Goal: Task Accomplishment & Management: Complete application form

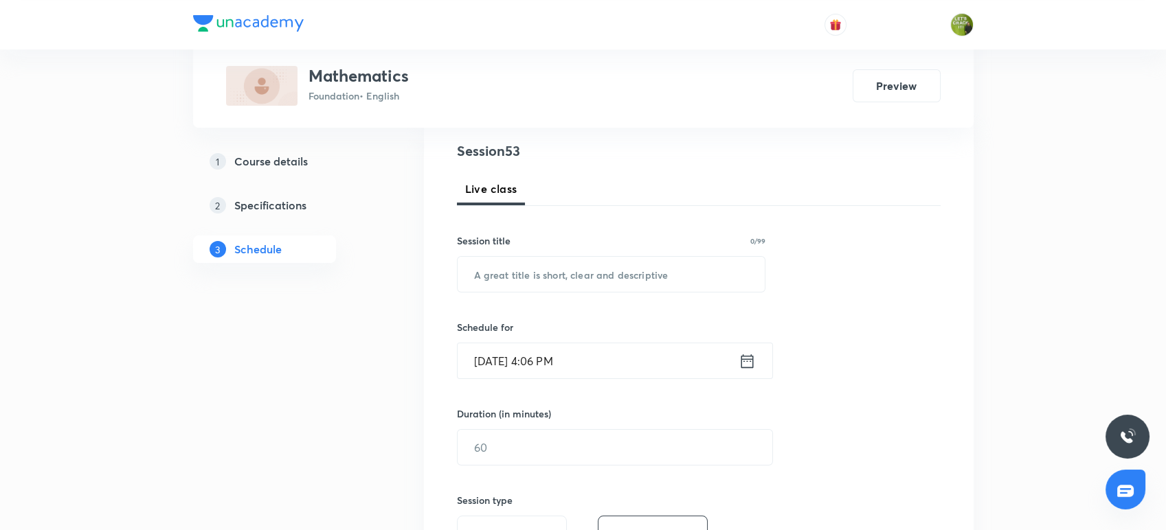
scroll to position [155, 0]
click at [537, 286] on input "text" at bounding box center [612, 275] width 308 height 35
type input "Circle"
click at [735, 365] on input "[DATE] 4:06 PM" at bounding box center [598, 361] width 281 height 35
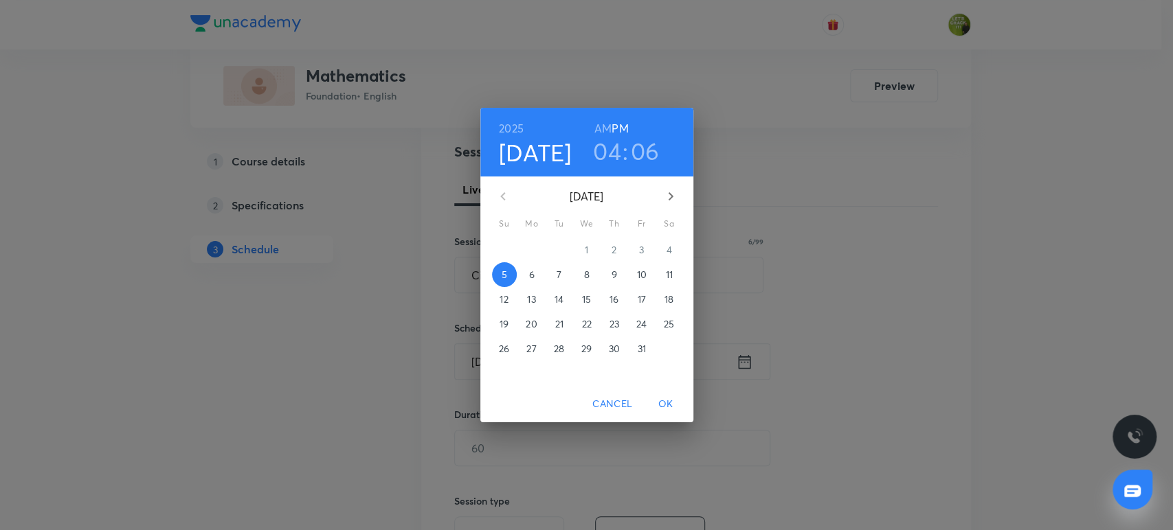
click at [639, 153] on h3 "06" at bounding box center [645, 151] width 29 height 29
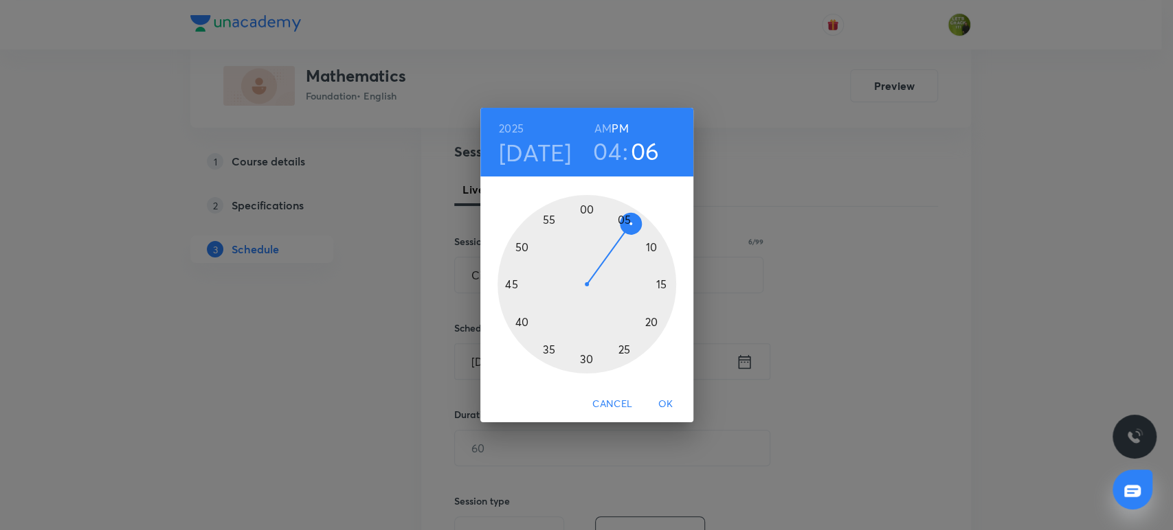
click at [643, 233] on div at bounding box center [587, 284] width 179 height 179
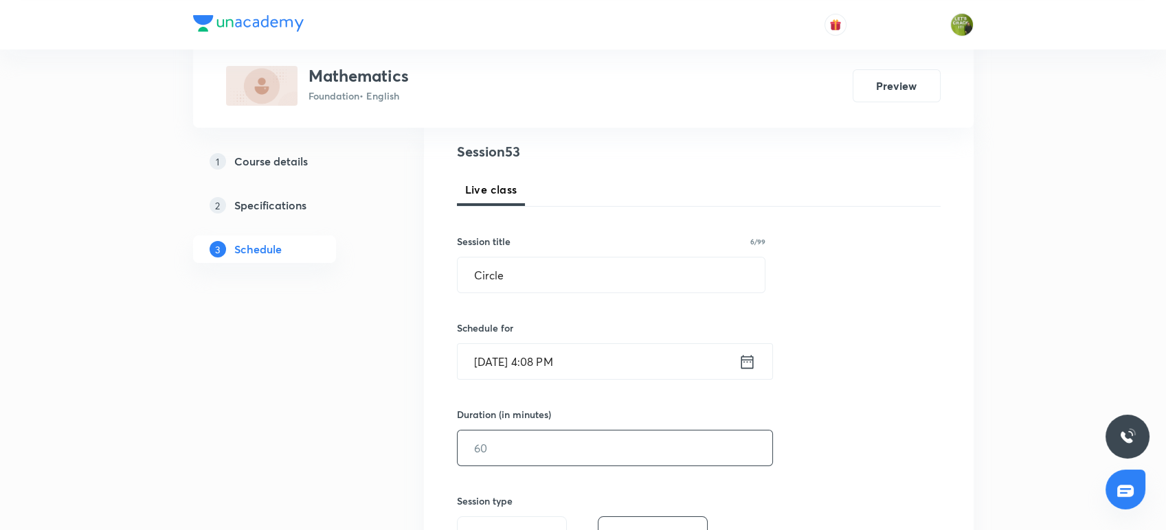
click at [541, 462] on input "text" at bounding box center [615, 448] width 315 height 35
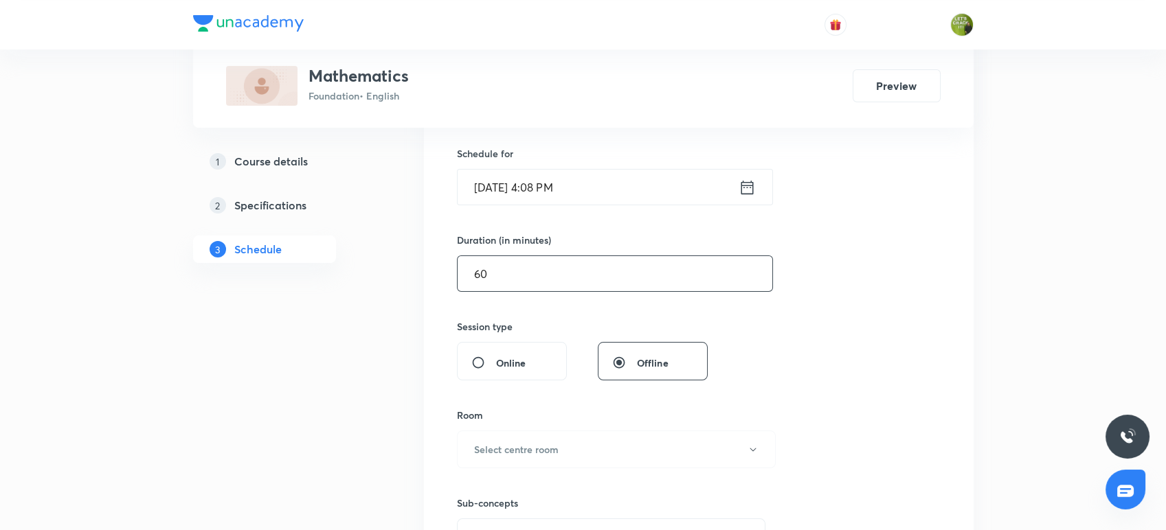
scroll to position [331, 0]
type input "60"
click at [552, 449] on h6 "Select centre room" at bounding box center [516, 448] width 85 height 14
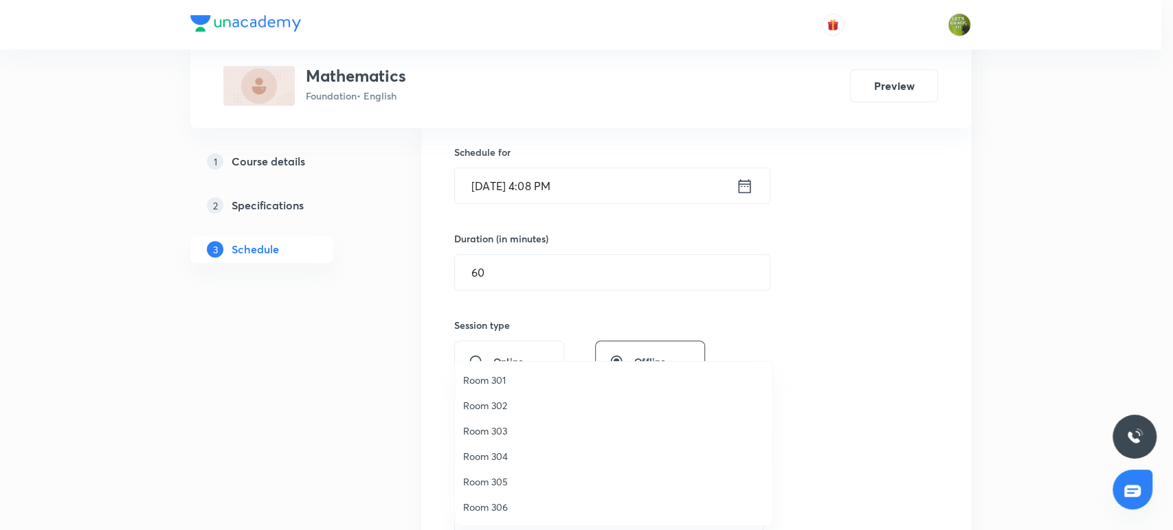
click at [517, 375] on span "Room 301" at bounding box center [613, 380] width 301 height 14
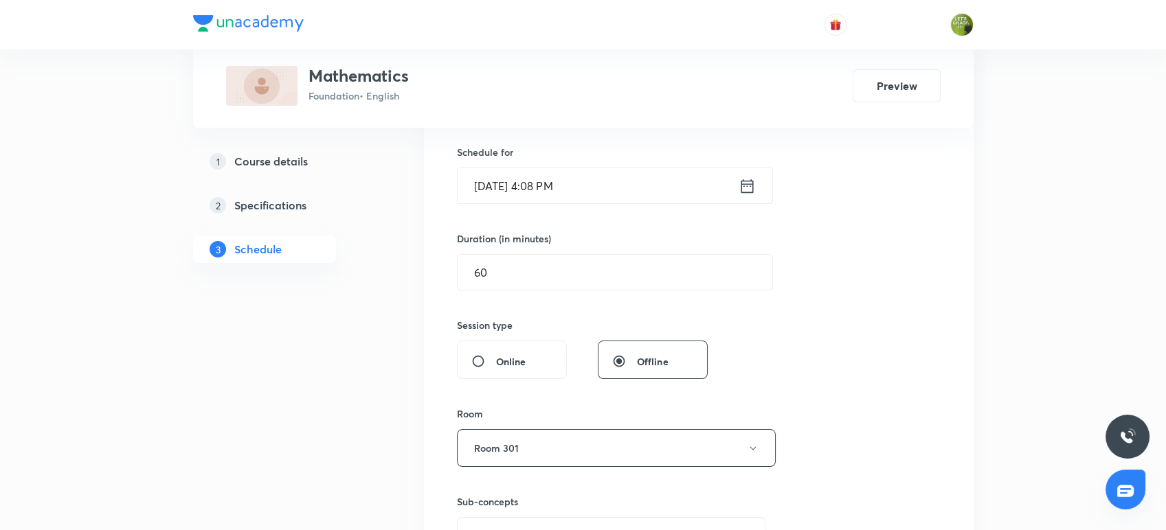
scroll to position [504, 0]
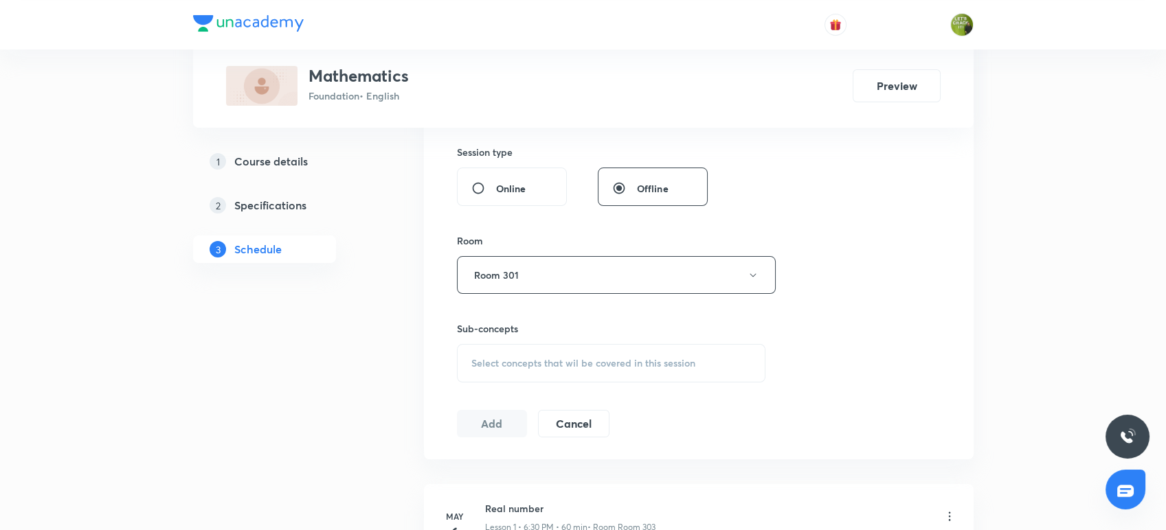
click at [537, 358] on span "Select concepts that wil be covered in this session" at bounding box center [583, 363] width 224 height 11
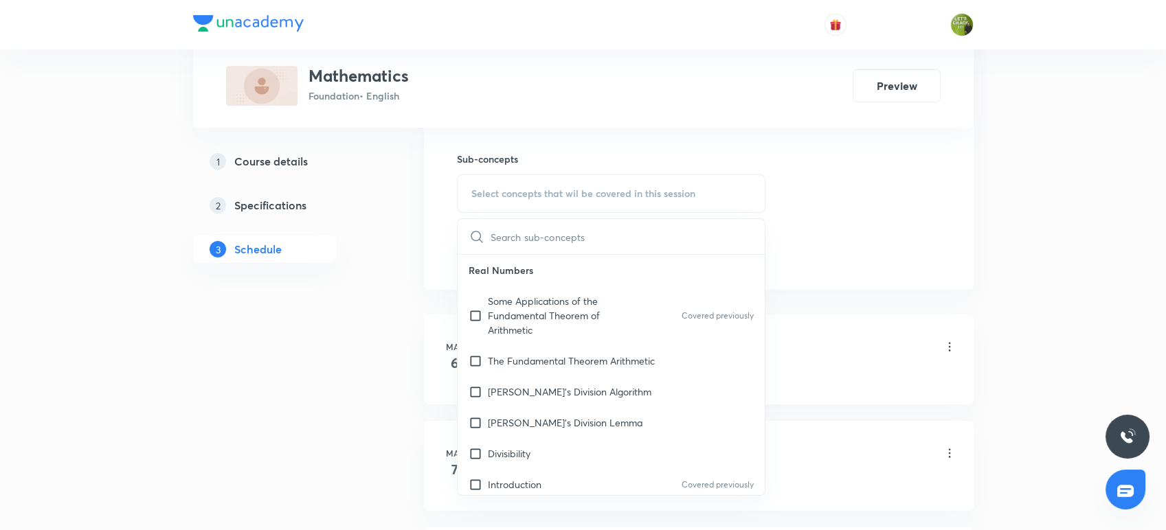
scroll to position [675, 0]
click at [561, 336] on div "Some Applications of the Fundamental Theorem of Arithmetic Covered previously" at bounding box center [612, 315] width 308 height 60
checkbox input "true"
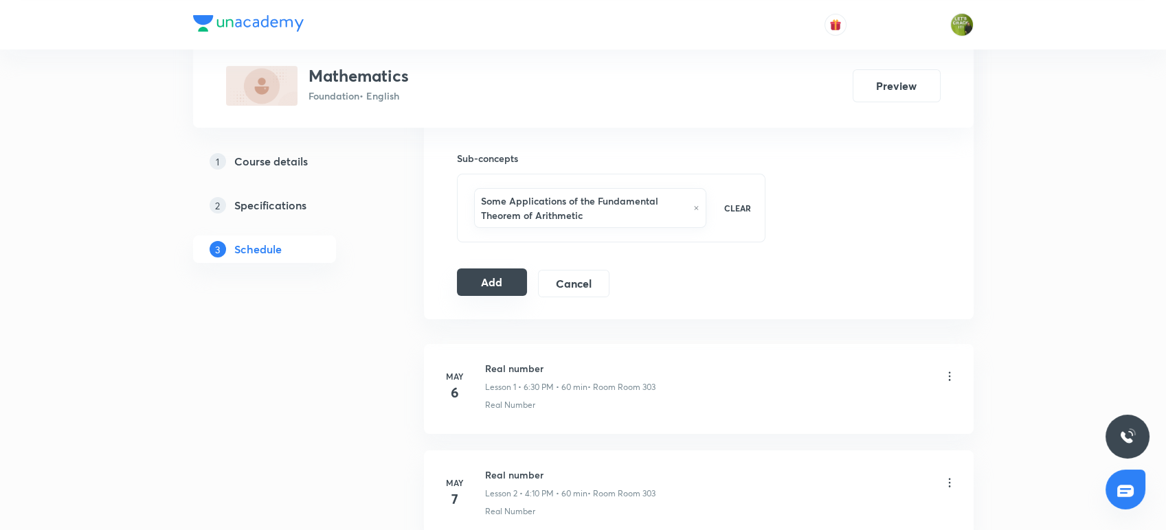
click at [493, 295] on button "Add" at bounding box center [492, 282] width 71 height 27
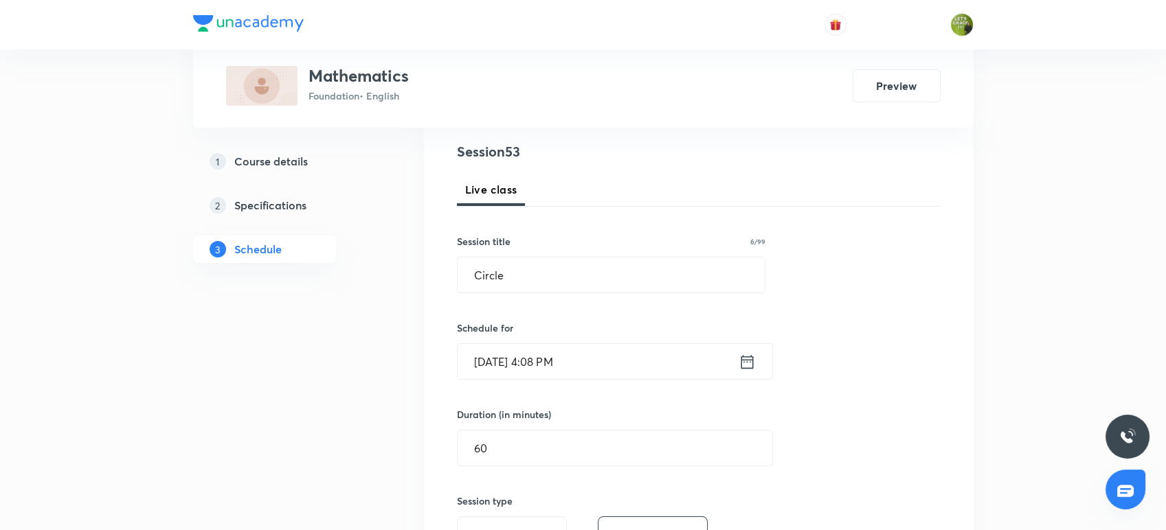
scroll to position [156, 0]
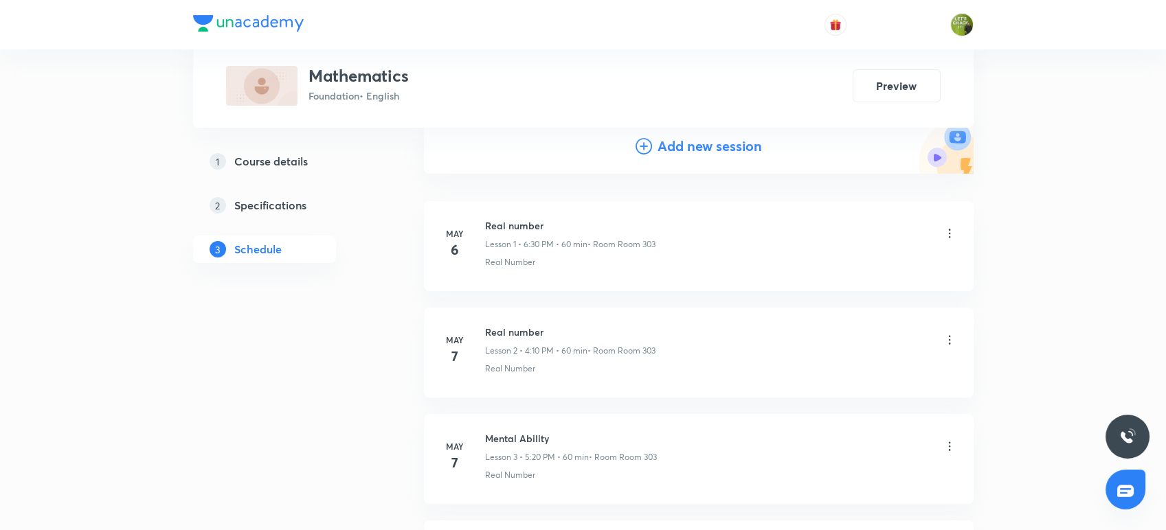
click at [689, 150] on h4 "Add new session" at bounding box center [710, 146] width 104 height 21
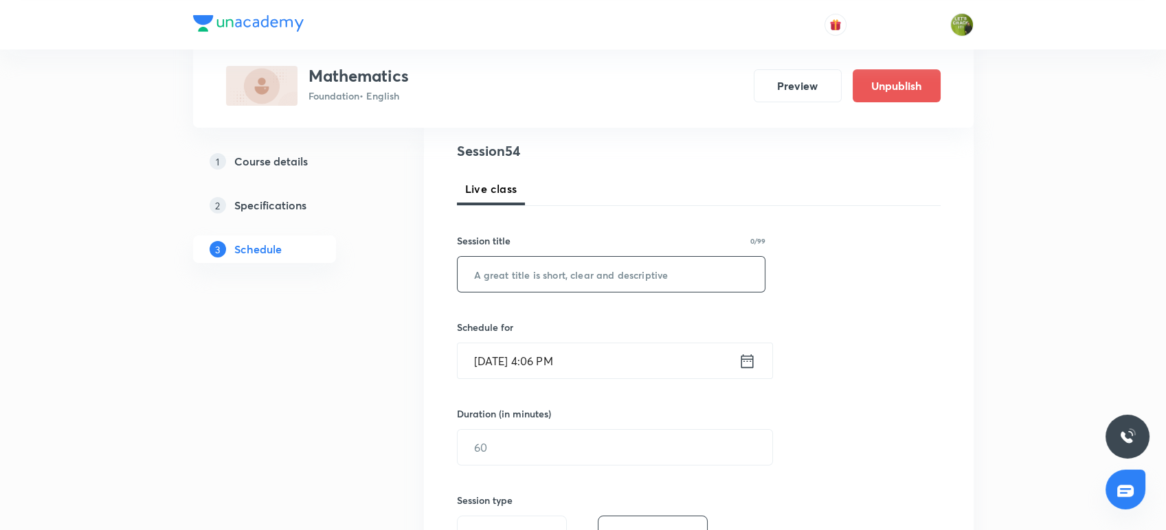
click at [573, 264] on input "text" at bounding box center [612, 274] width 308 height 35
type input "Circle"
click at [739, 360] on icon at bounding box center [747, 361] width 17 height 19
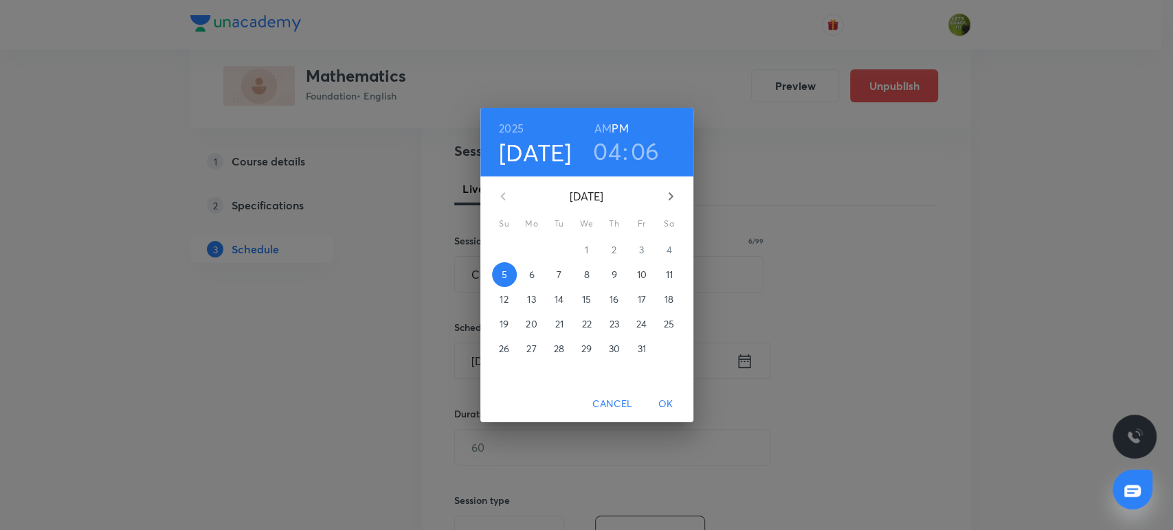
click at [617, 146] on h3 "04" at bounding box center [607, 151] width 28 height 29
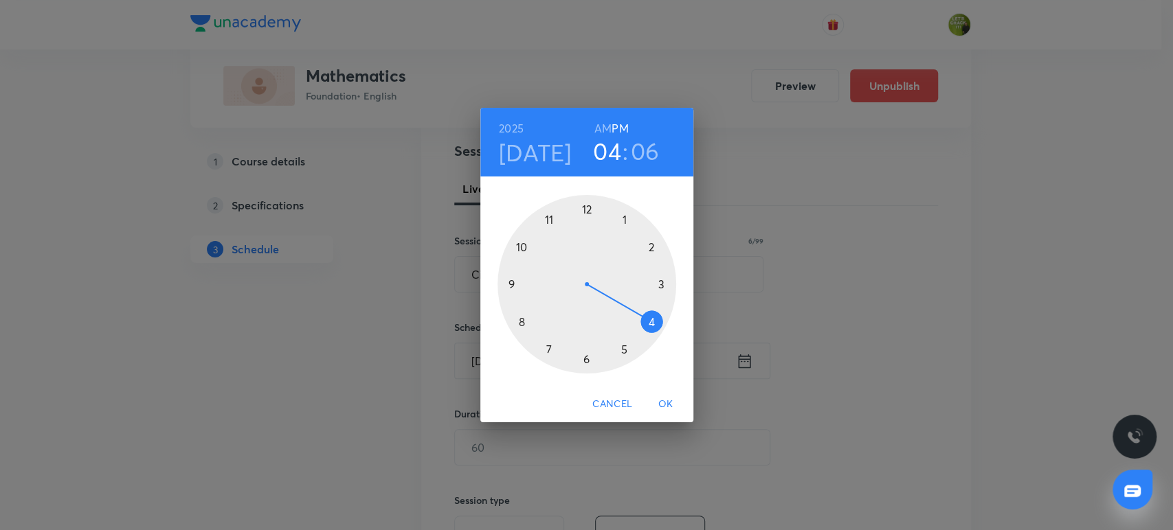
click at [622, 349] on div at bounding box center [587, 284] width 179 height 179
click at [650, 247] on div at bounding box center [587, 284] width 179 height 179
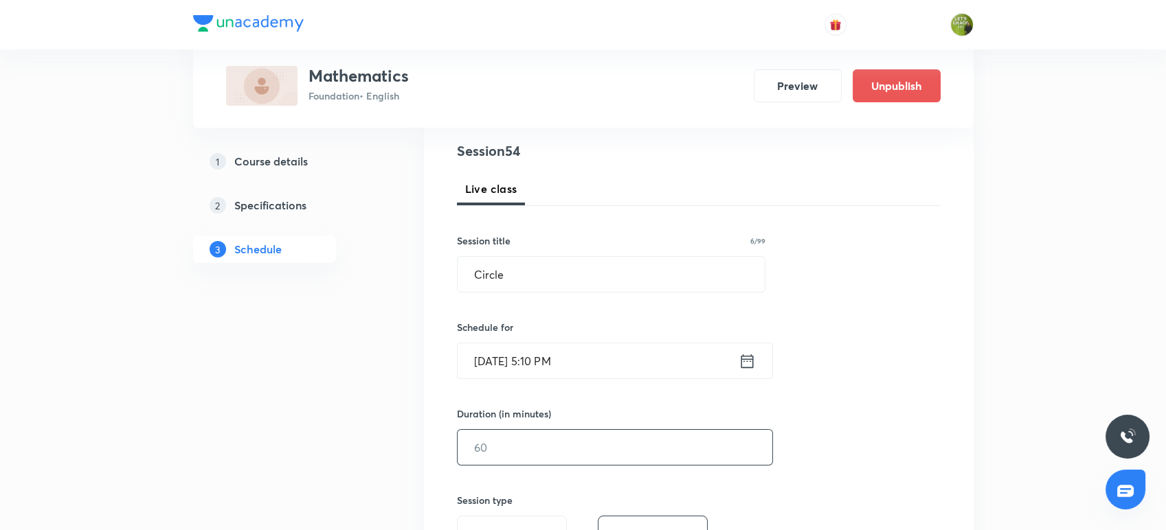
click at [527, 440] on input "text" at bounding box center [615, 447] width 315 height 35
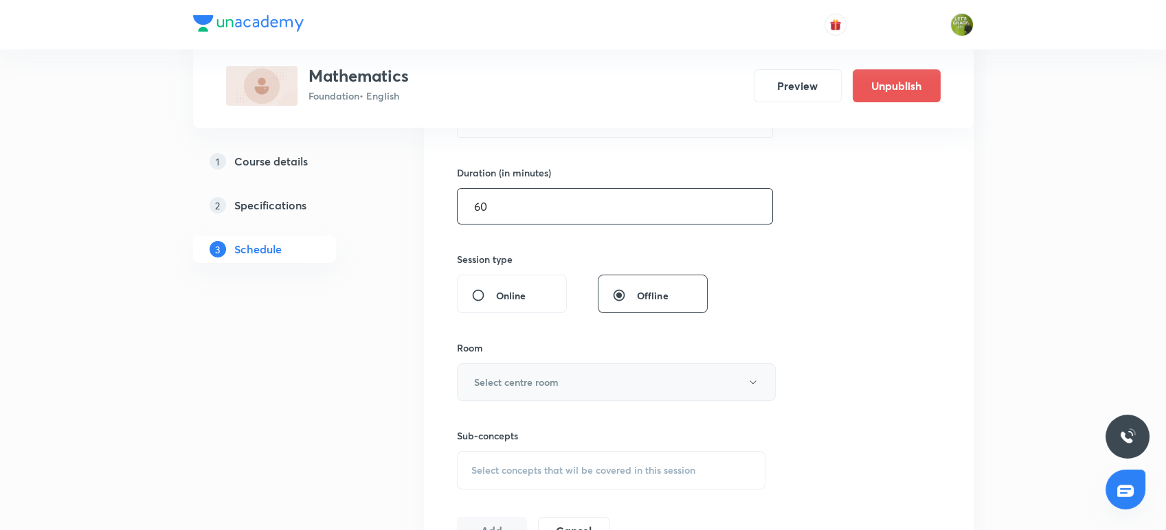
type input "60"
click at [547, 364] on button "Select centre room" at bounding box center [616, 383] width 319 height 38
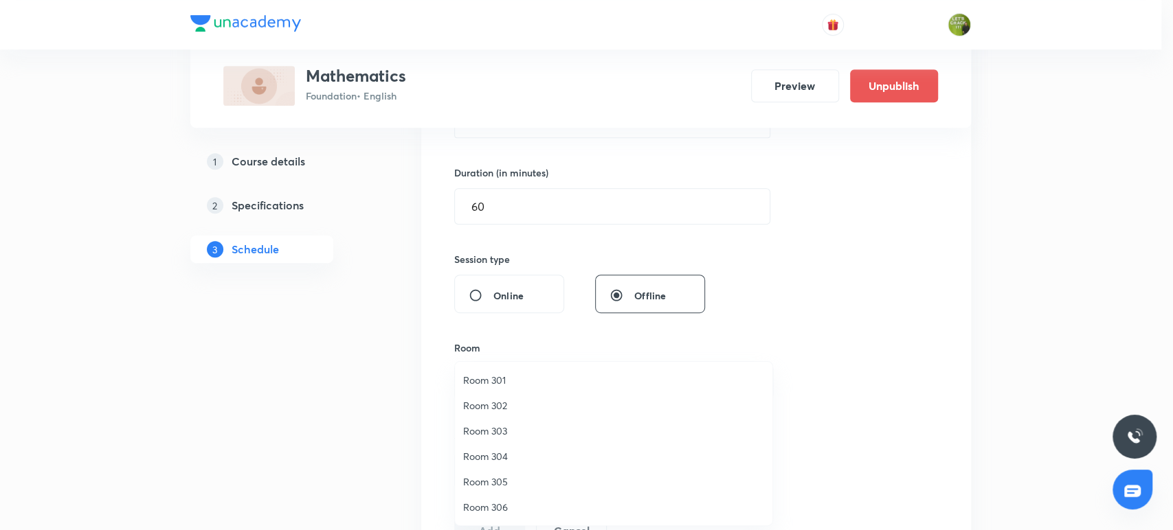
click at [515, 381] on span "Room 301" at bounding box center [613, 380] width 301 height 14
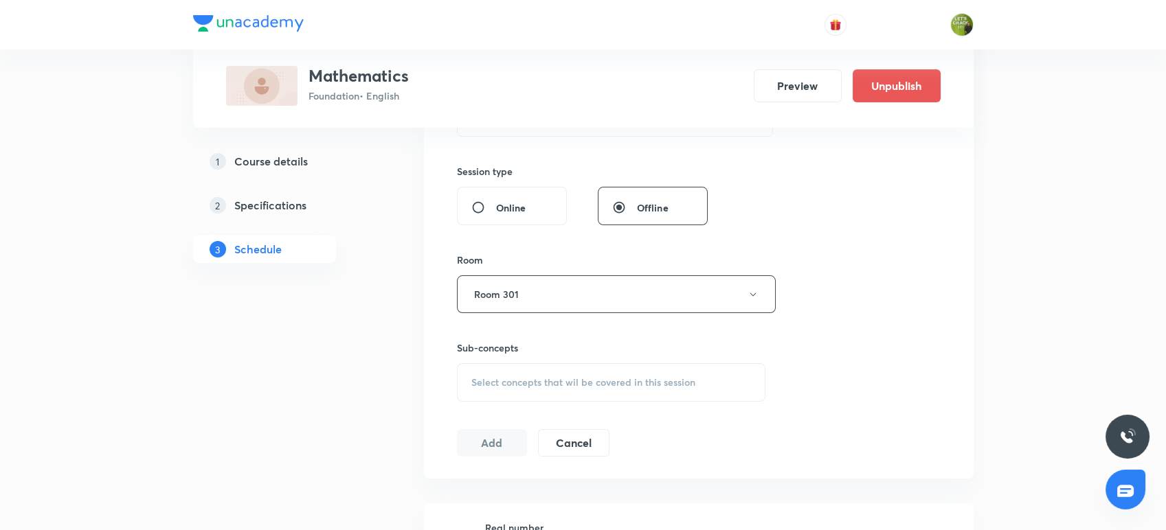
scroll to position [515, 0]
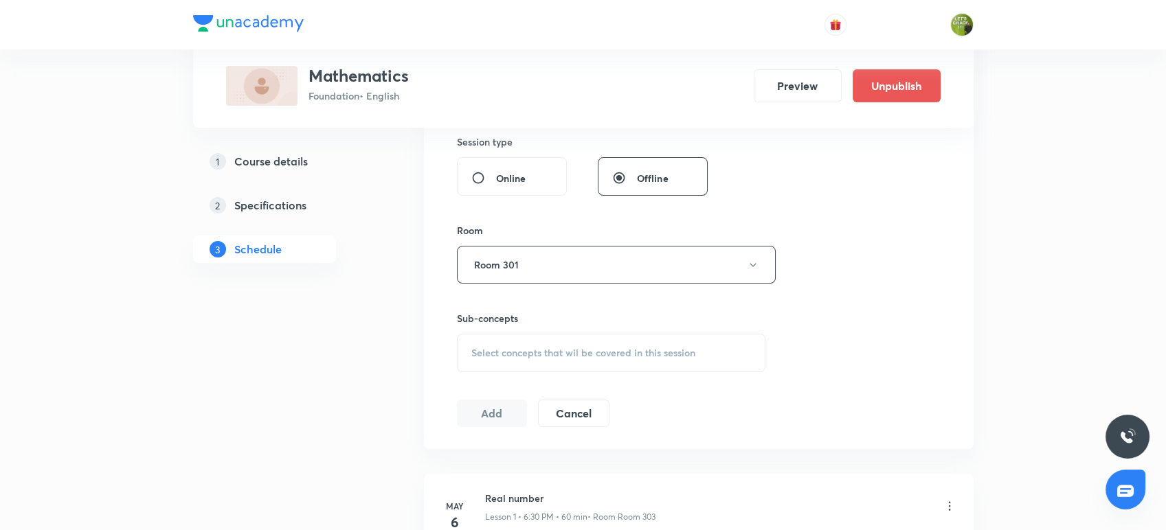
click at [542, 350] on span "Select concepts that wil be covered in this session" at bounding box center [583, 353] width 224 height 11
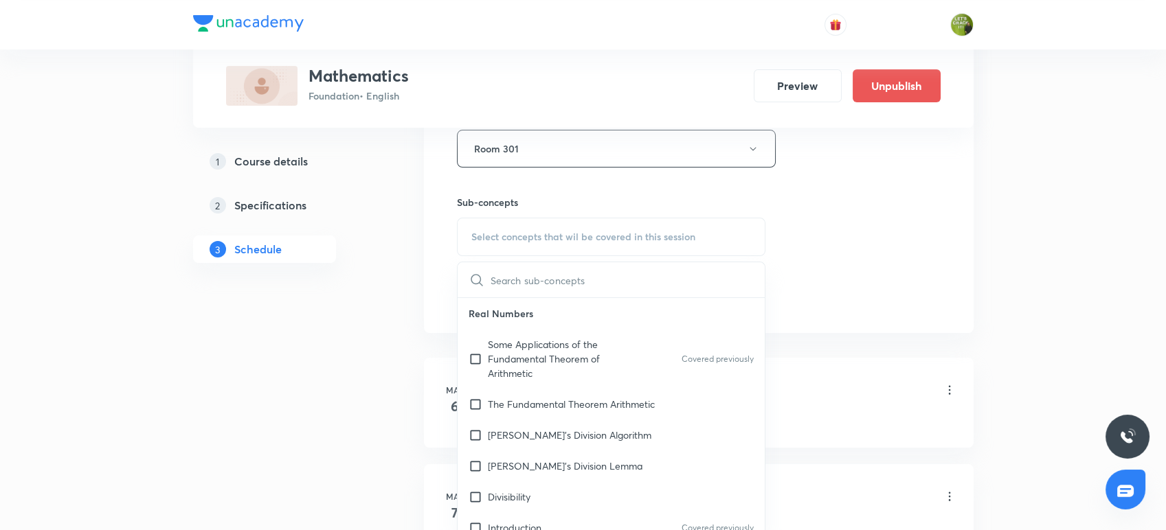
scroll to position [647, 0]
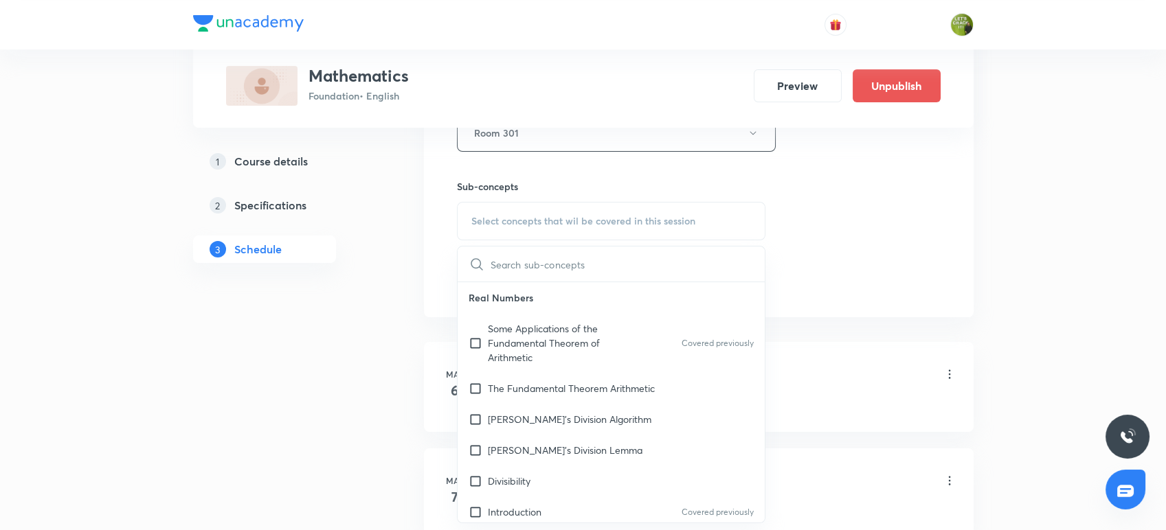
click at [542, 350] on p "Some Applications of the Fundamental Theorem of Arithmetic" at bounding box center [557, 343] width 139 height 43
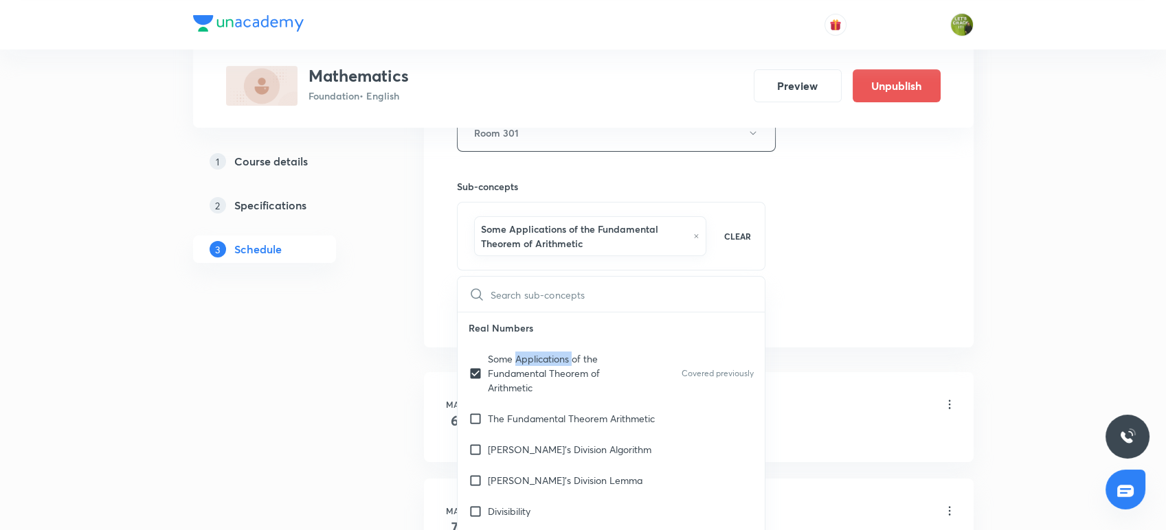
click at [542, 352] on p "Some Applications of the Fundamental Theorem of Arithmetic" at bounding box center [557, 373] width 139 height 43
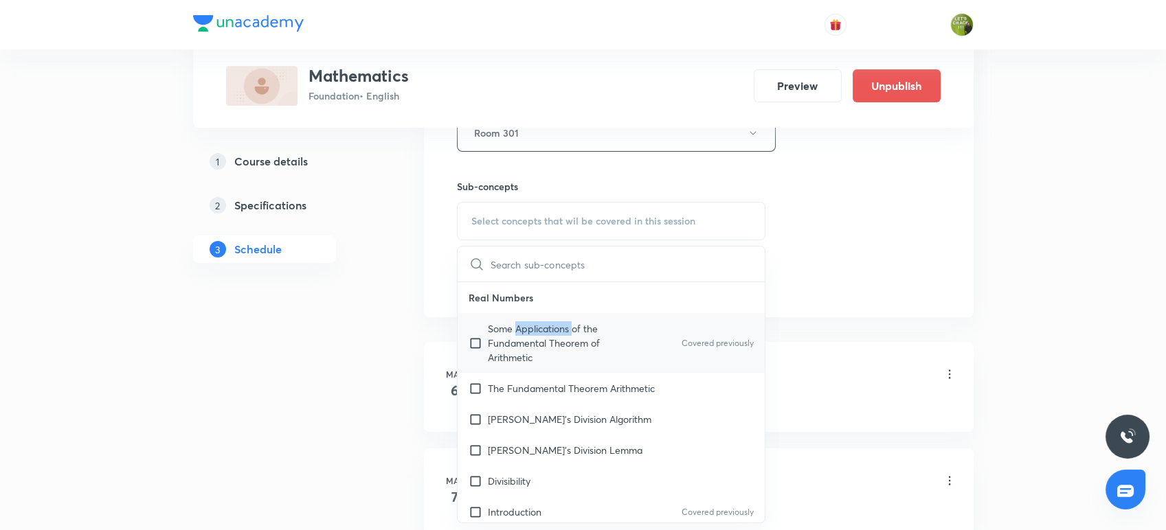
click at [484, 334] on input "checkbox" at bounding box center [478, 343] width 19 height 43
checkbox input "true"
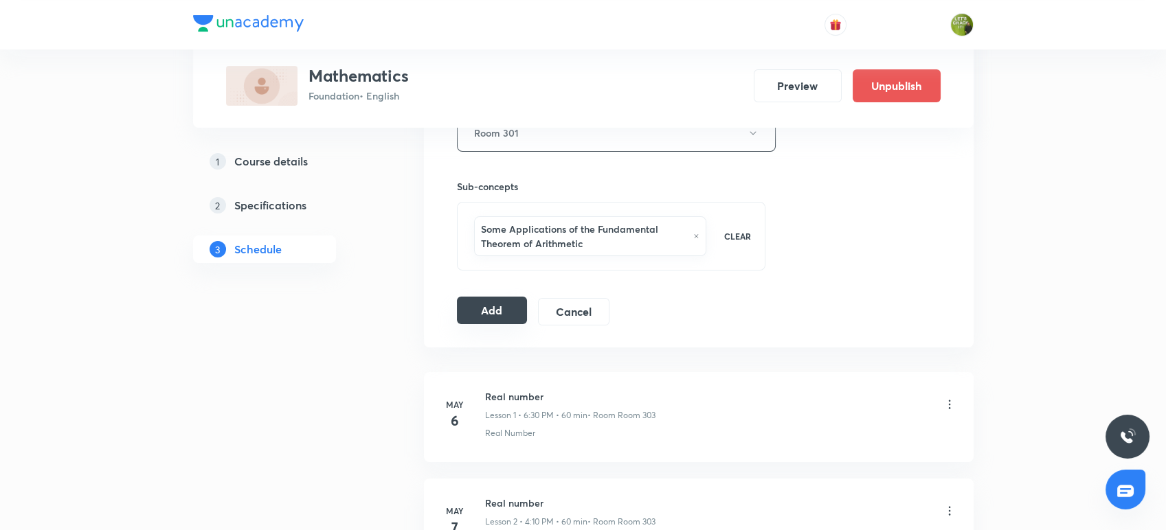
click at [489, 309] on button "Add" at bounding box center [492, 310] width 71 height 27
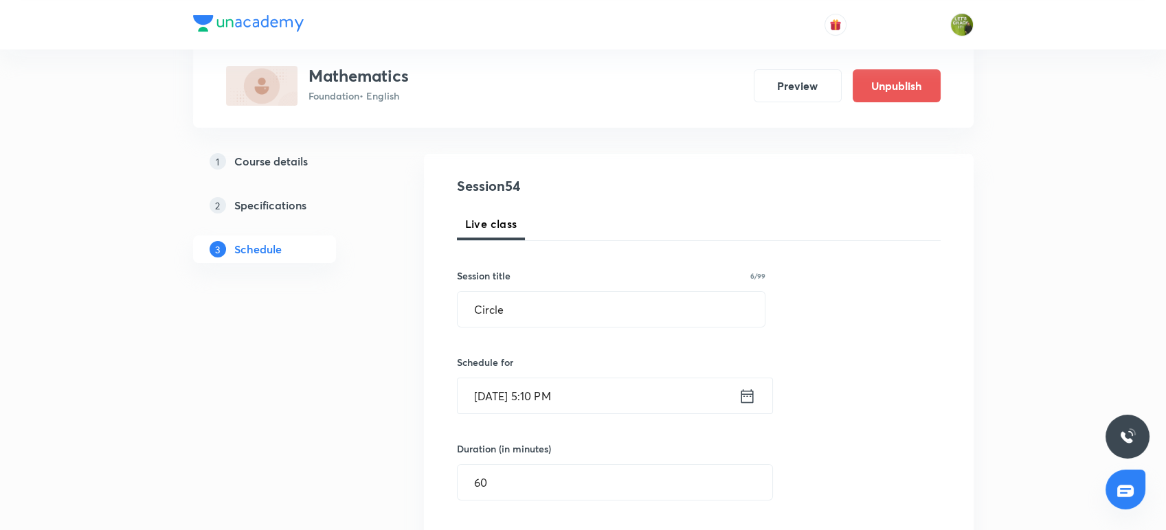
scroll to position [0, 0]
